Goal: Information Seeking & Learning: Learn about a topic

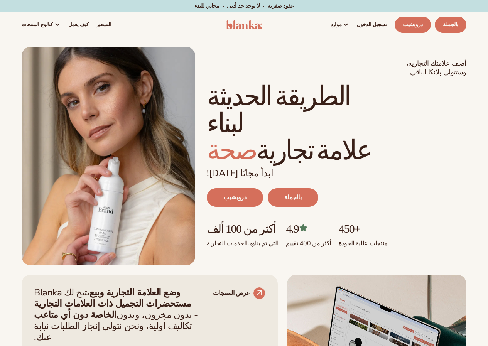
scroll to position [204, 0]
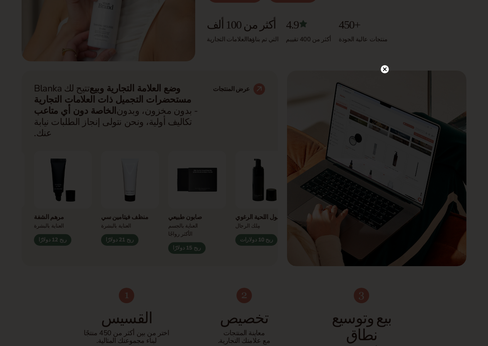
click at [386, 68] on icon at bounding box center [385, 70] width 4 height 4
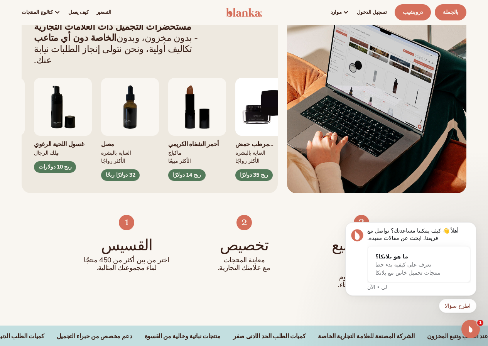
scroll to position [0, 0]
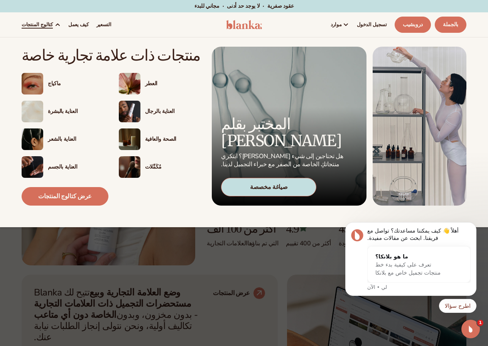
click at [41, 109] on img at bounding box center [33, 112] width 22 height 22
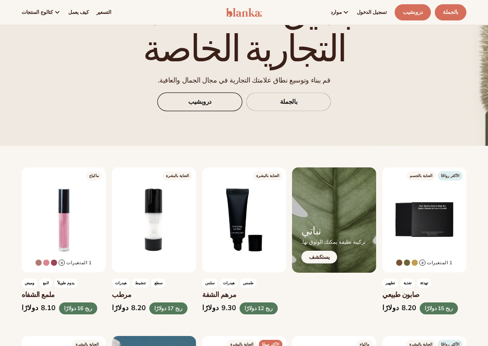
scroll to position [116, 0]
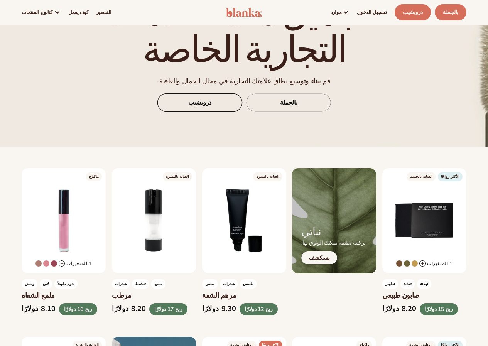
click at [237, 101] on link "دروبشيب" at bounding box center [200, 102] width 85 height 19
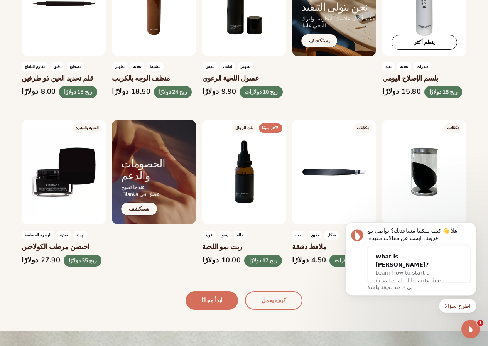
scroll to position [1545, 0]
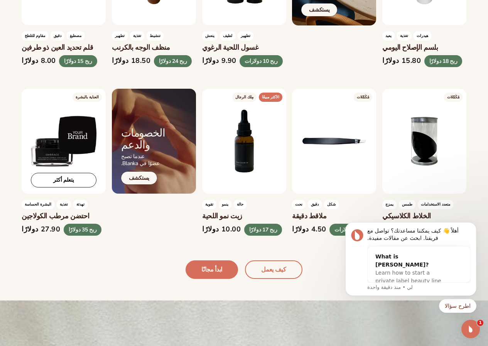
click at [42, 151] on div "يتعلم أكثر" at bounding box center [64, 141] width 84 height 105
click at [76, 183] on link "يتعلم أكثر" at bounding box center [64, 180] width 66 height 15
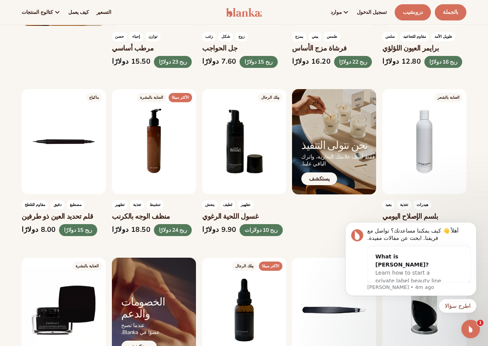
scroll to position [1313, 0]
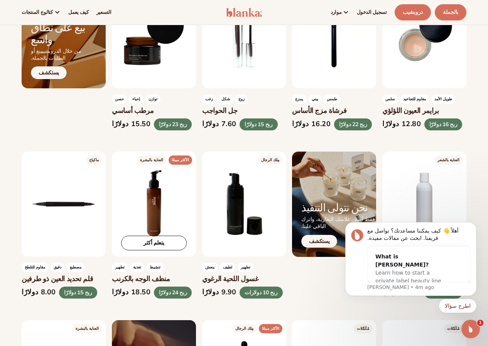
click at [154, 211] on div "يتعلم أكثر" at bounding box center [154, 204] width 84 height 105
click at [166, 244] on link "يتعلم أكثر" at bounding box center [154, 243] width 66 height 15
